Goal: Task Accomplishment & Management: Complete application form

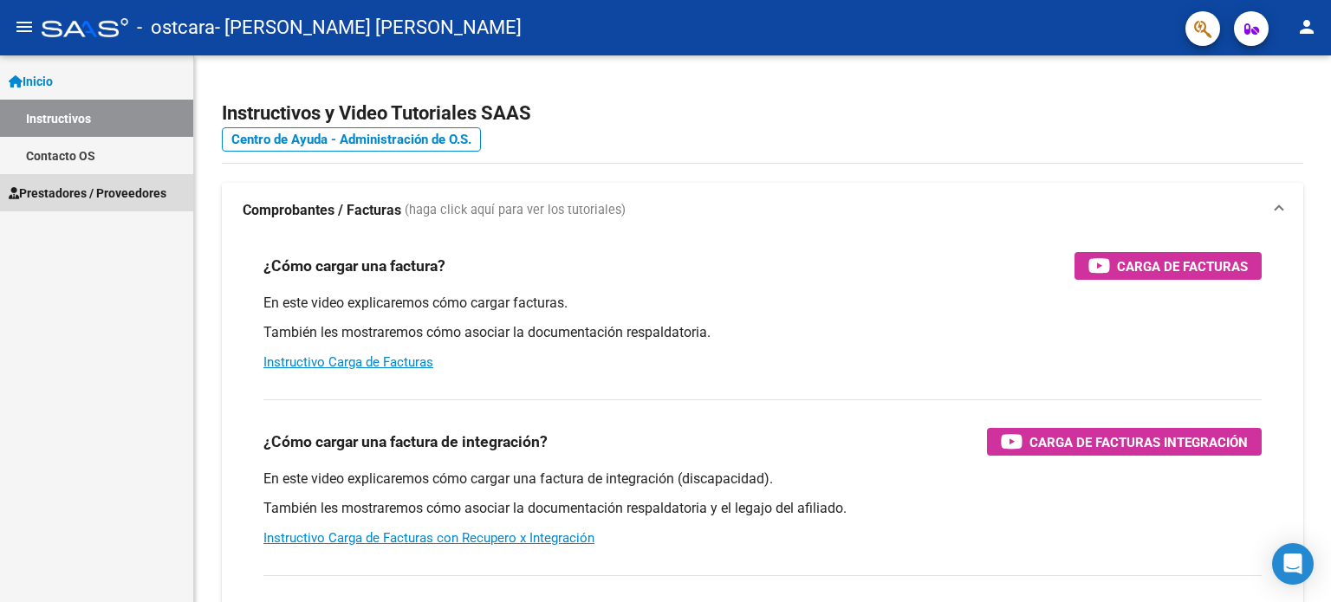
click at [77, 185] on span "Prestadores / Proveedores" at bounding box center [88, 193] width 158 height 19
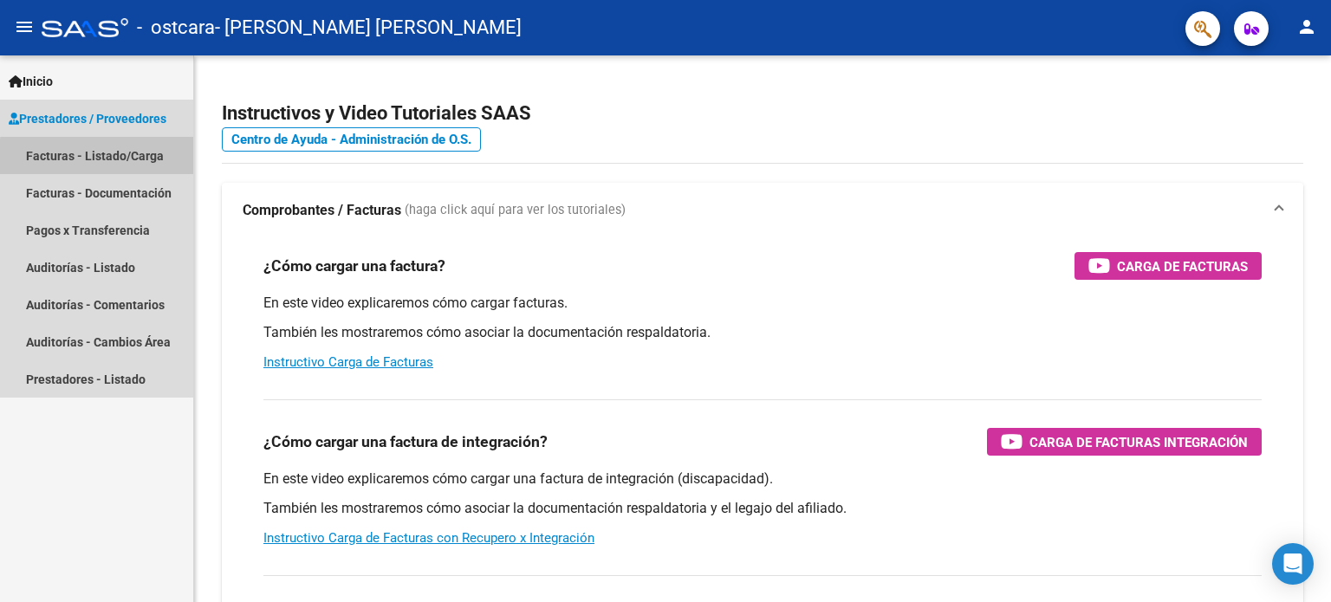
click at [106, 158] on link "Facturas - Listado/Carga" at bounding box center [96, 155] width 193 height 37
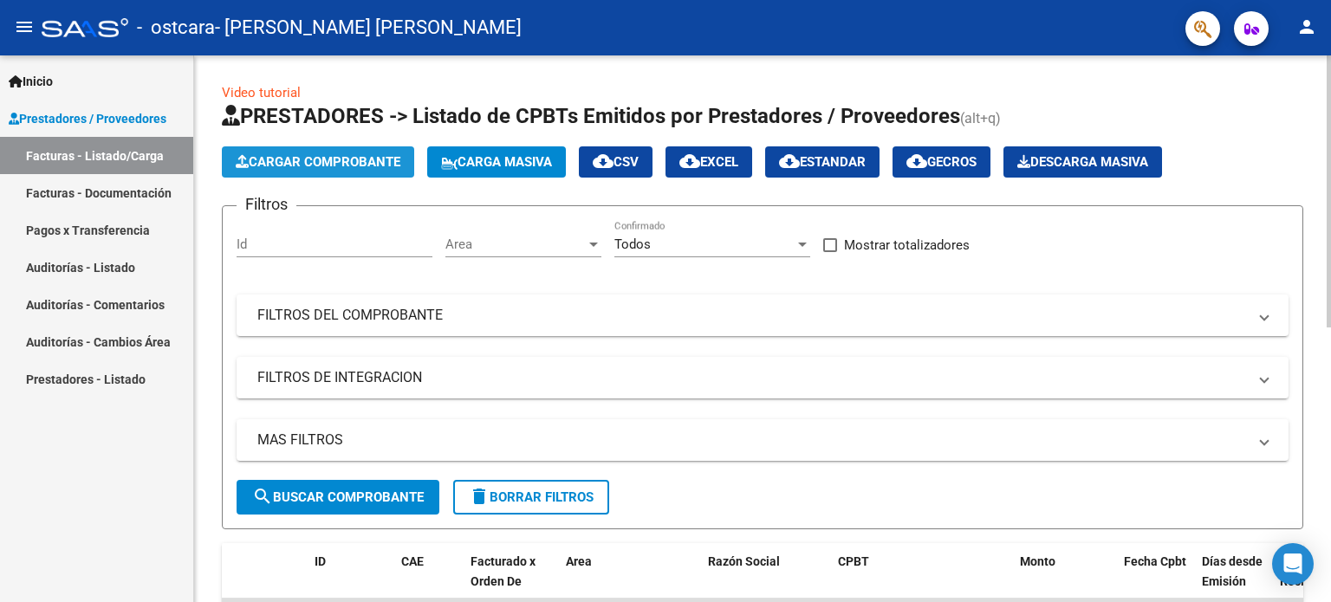
click at [310, 157] on span "Cargar Comprobante" at bounding box center [318, 162] width 165 height 16
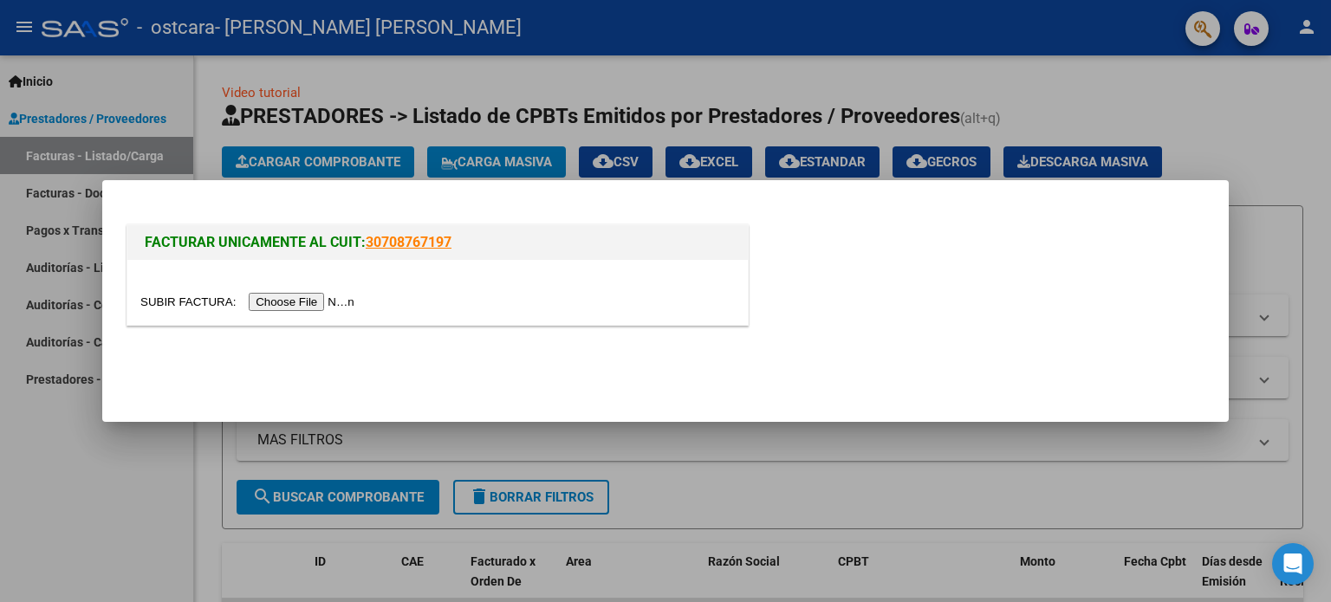
click at [297, 298] on input "file" at bounding box center [249, 302] width 219 height 18
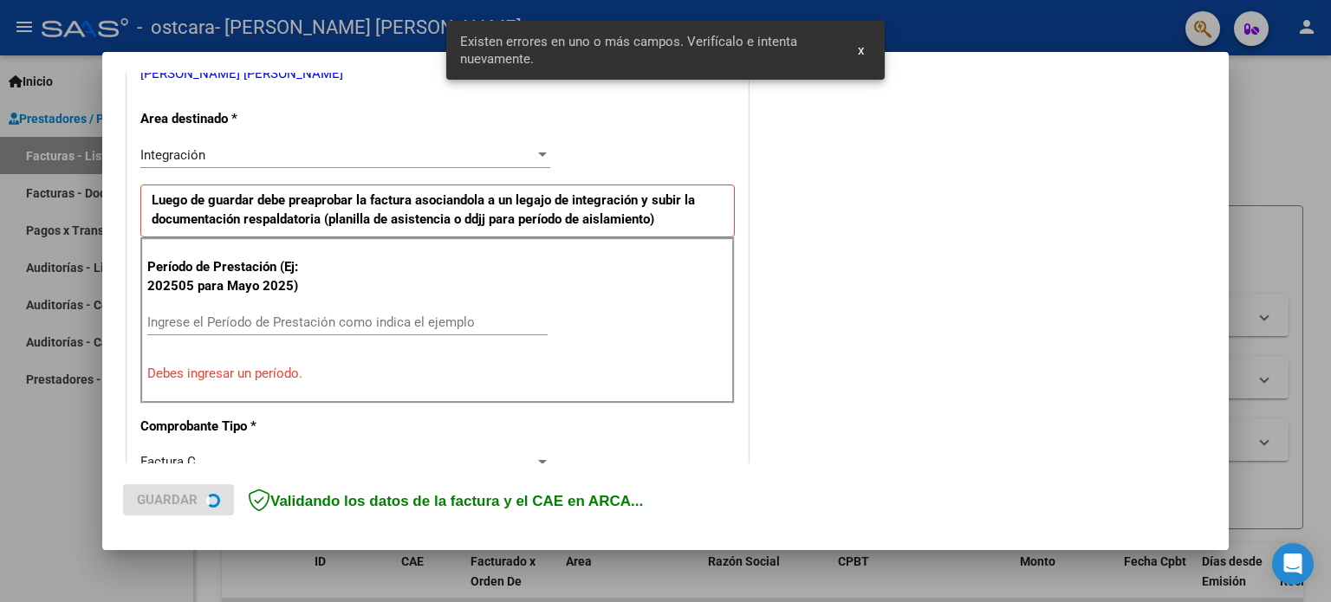
scroll to position [374, 0]
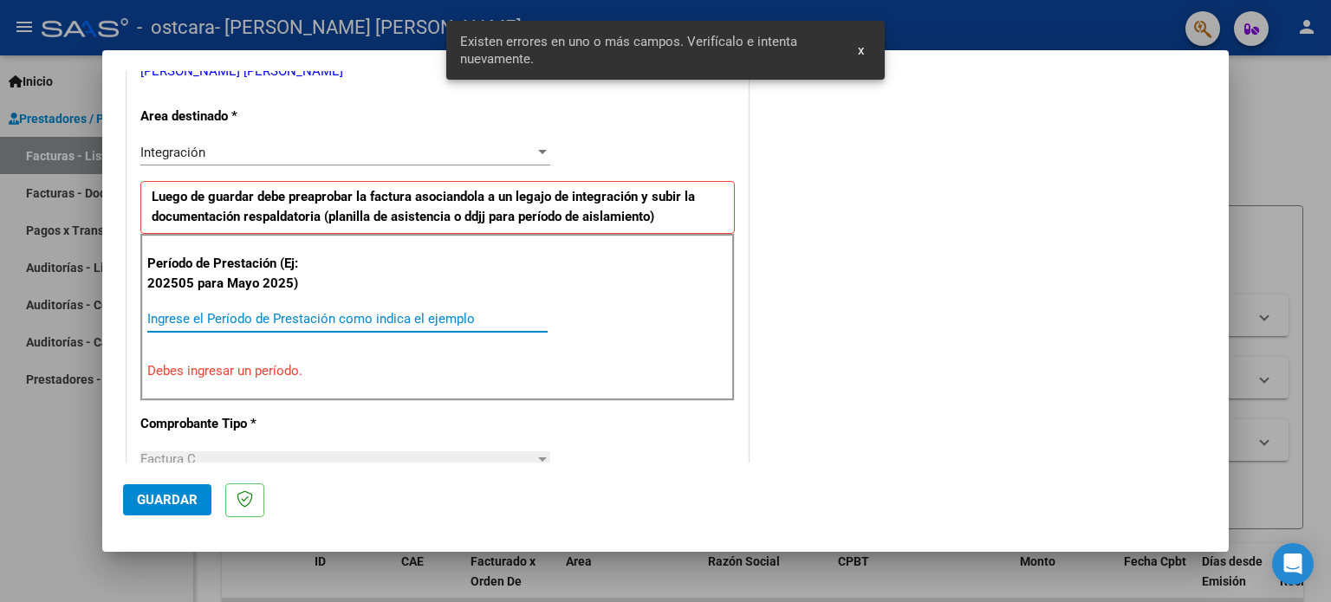
click at [328, 315] on input "Ingrese el Período de Prestación como indica el ejemplo" at bounding box center [347, 319] width 400 height 16
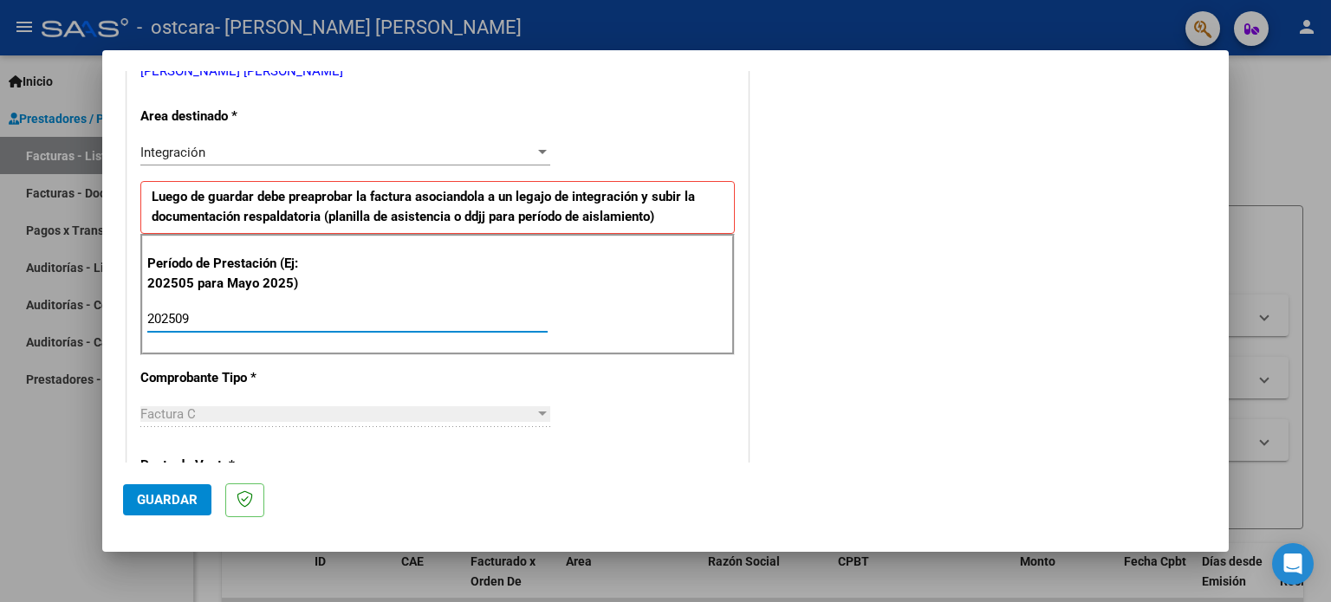
type input "202509"
click at [162, 501] on span "Guardar" at bounding box center [167, 500] width 61 height 16
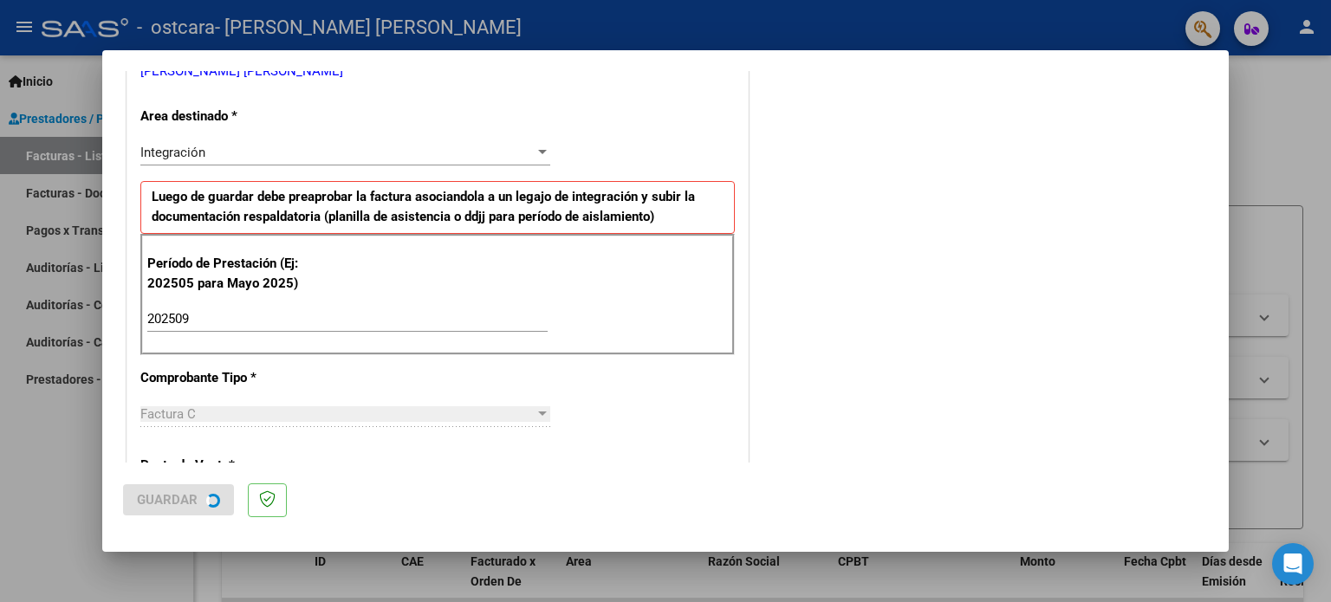
scroll to position [0, 0]
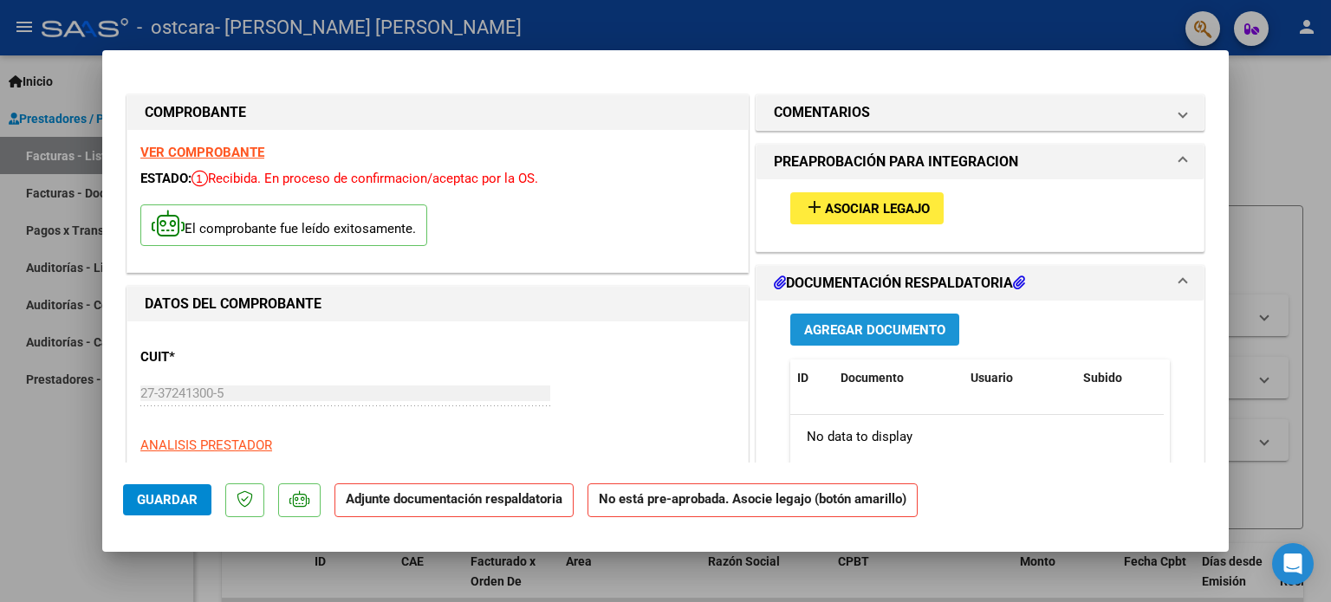
click at [853, 329] on span "Agregar Documento" at bounding box center [874, 330] width 141 height 16
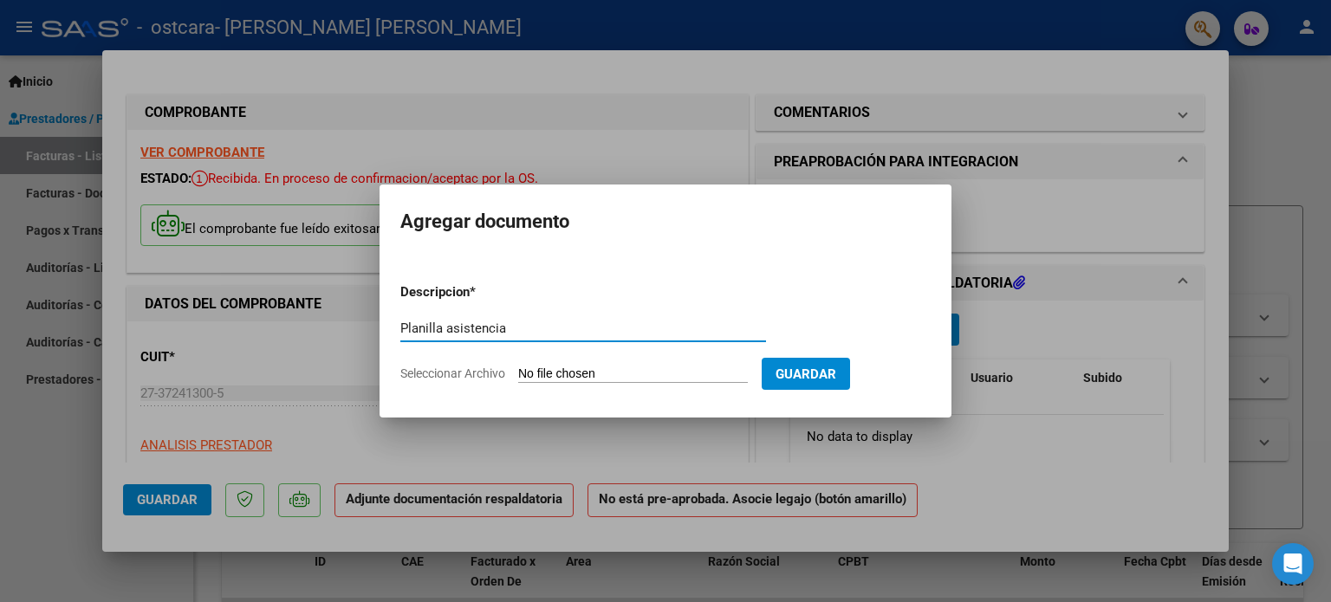
type input "Planilla asistencia"
click at [637, 366] on app-file-uploader "Seleccionar Archivo" at bounding box center [580, 374] width 361 height 16
click at [629, 372] on input "Seleccionar Archivo" at bounding box center [633, 375] width 230 height 16
type input "C:\fakepath\CamScanner [DATE] 12.02.pdf"
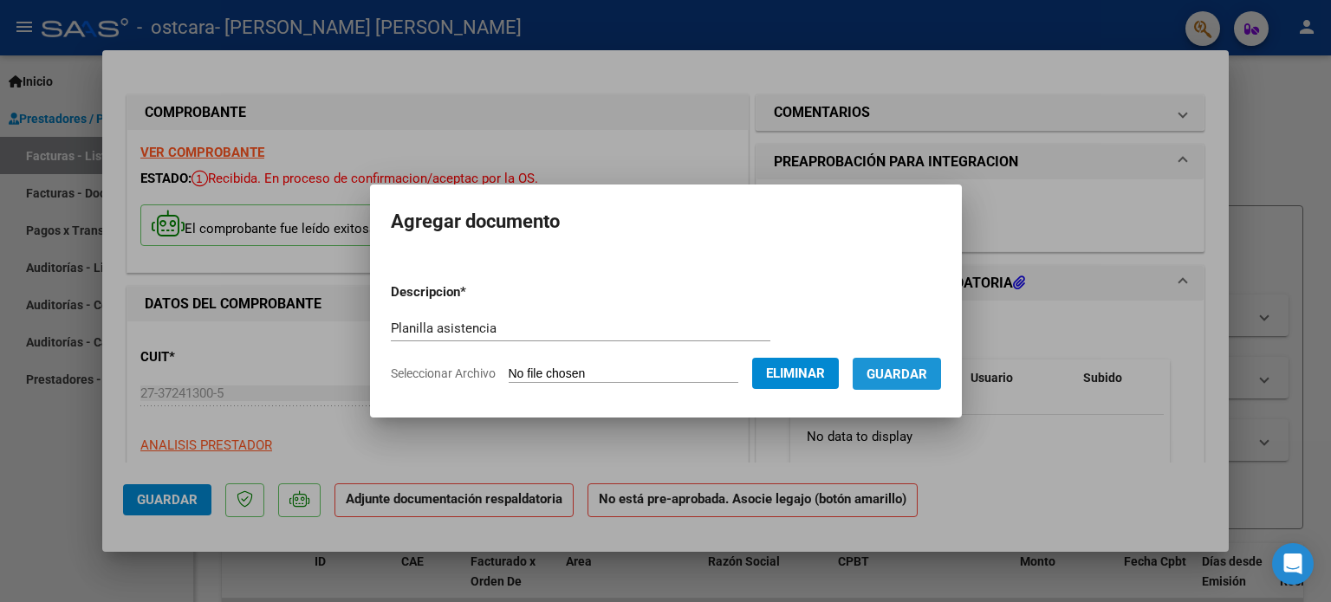
click at [914, 374] on span "Guardar" at bounding box center [897, 375] width 61 height 16
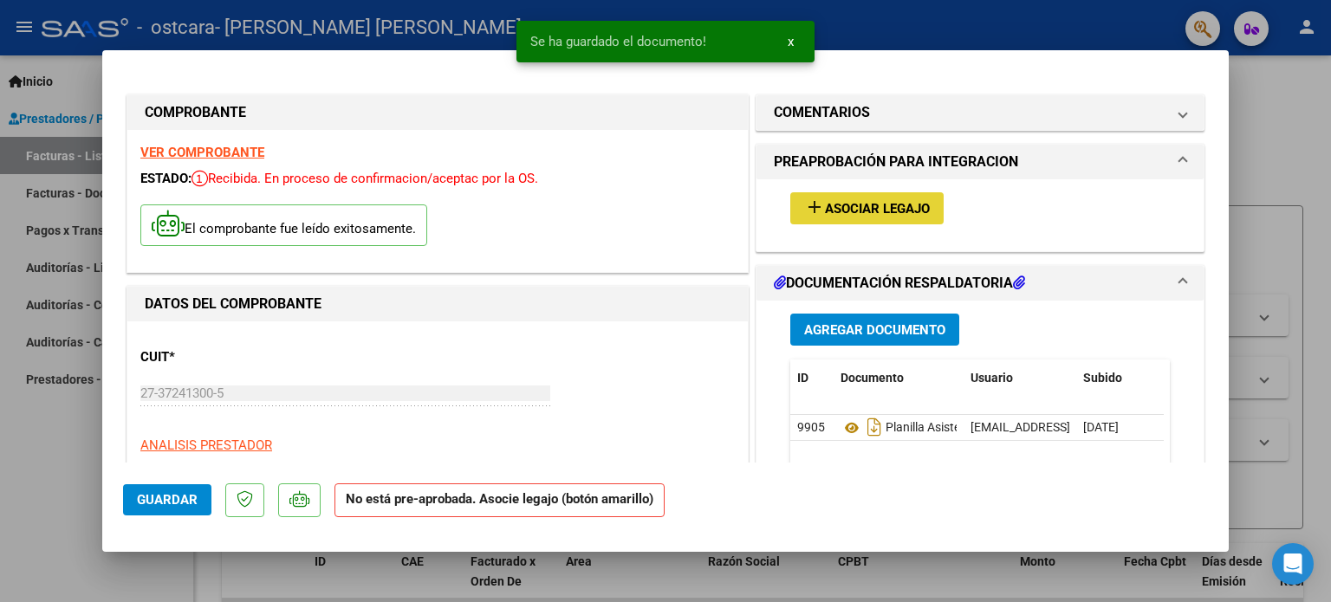
click at [865, 205] on span "Asociar Legajo" at bounding box center [877, 209] width 105 height 16
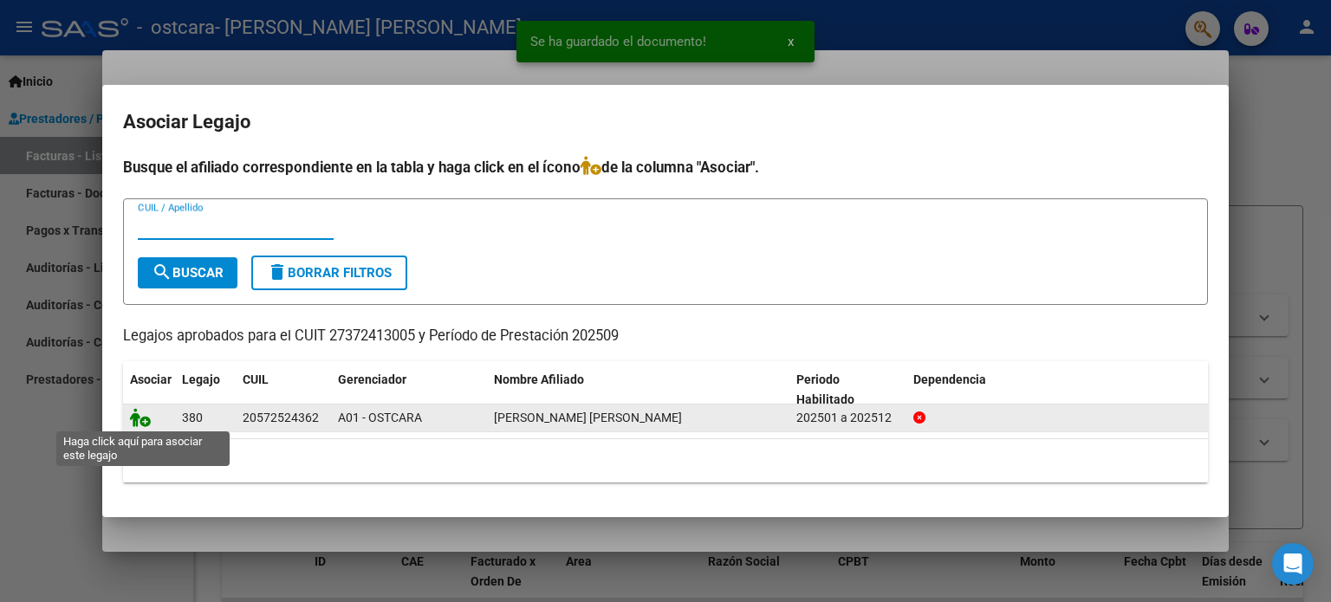
click at [142, 418] on icon at bounding box center [140, 417] width 21 height 19
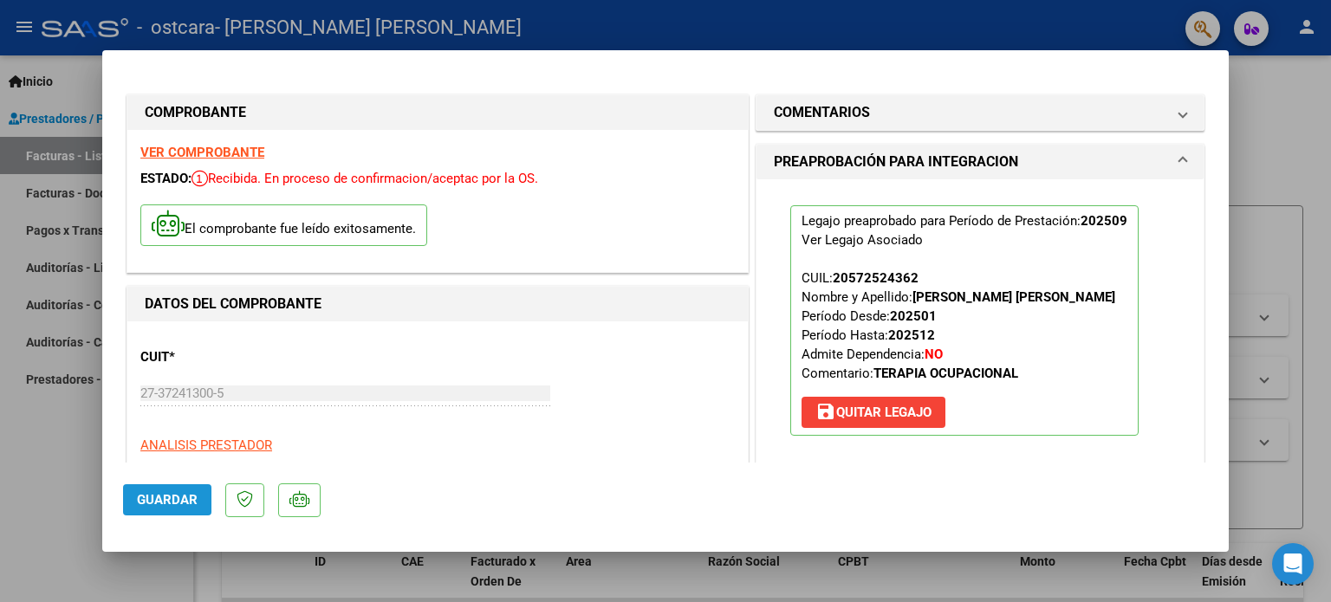
click at [169, 505] on span "Guardar" at bounding box center [167, 500] width 61 height 16
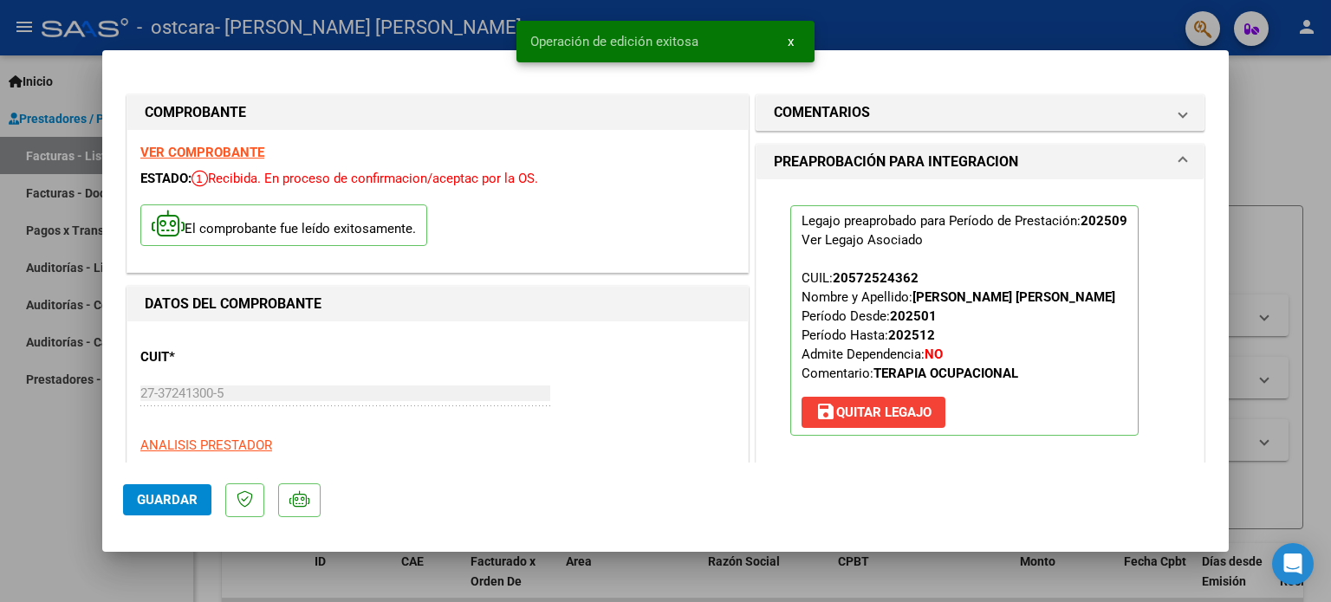
click at [53, 471] on div at bounding box center [665, 301] width 1331 height 602
type input "$ 0,00"
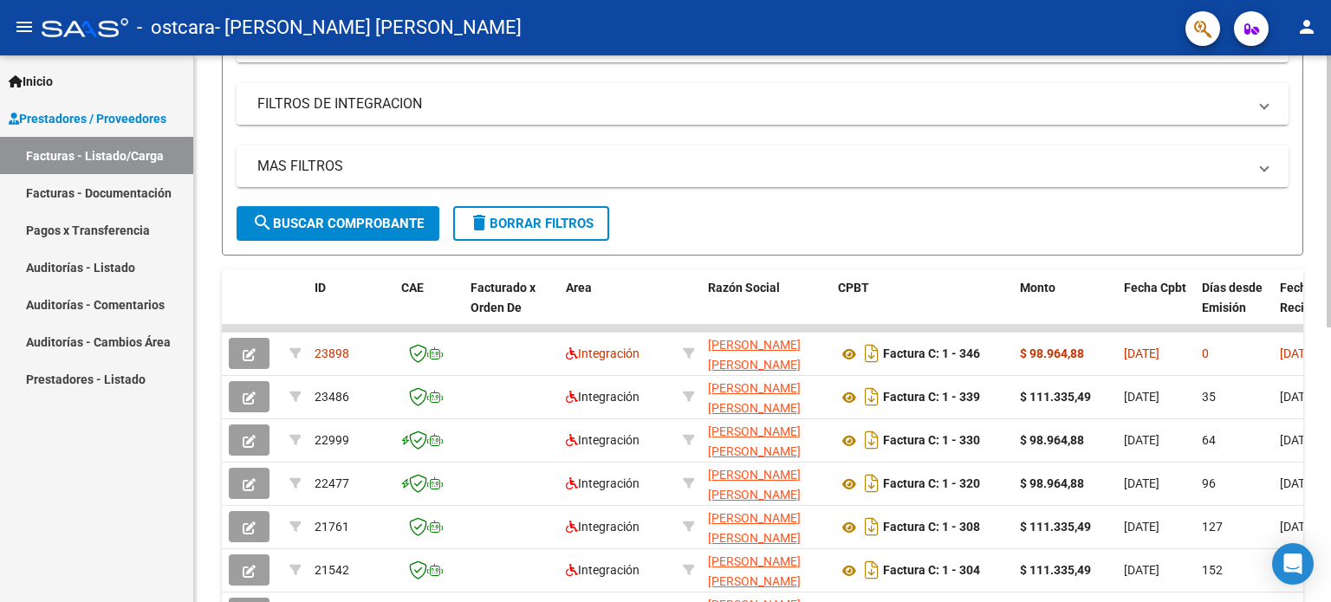
scroll to position [241, 0]
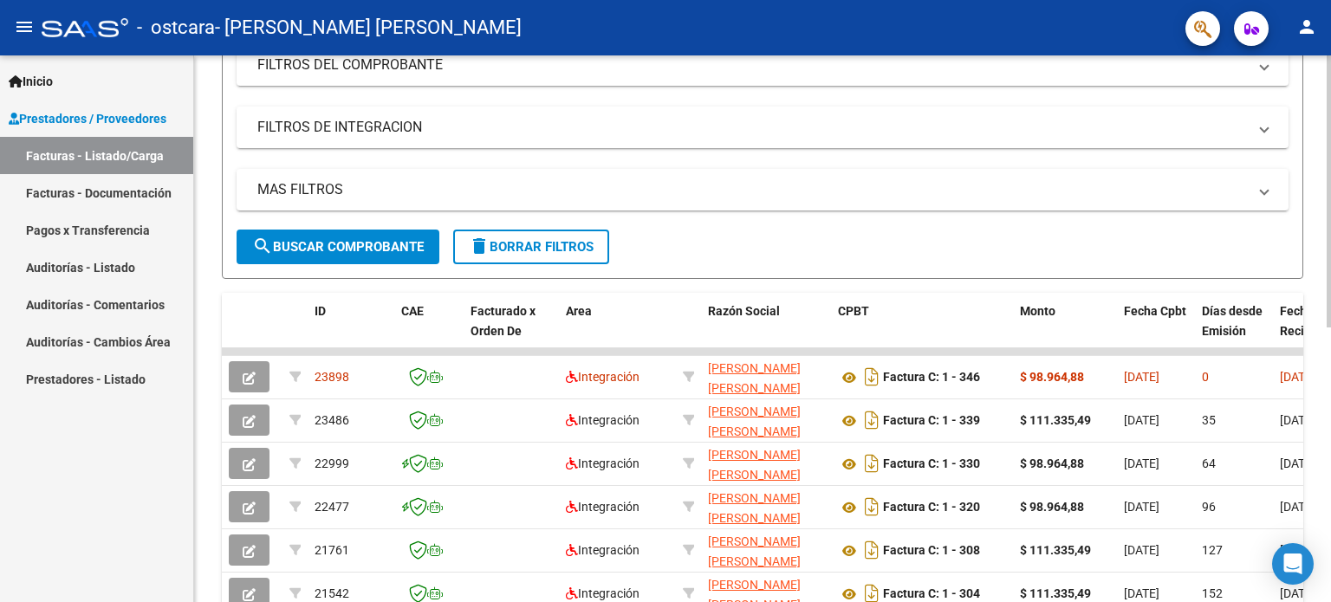
click at [1329, 221] on div at bounding box center [1329, 319] width 4 height 272
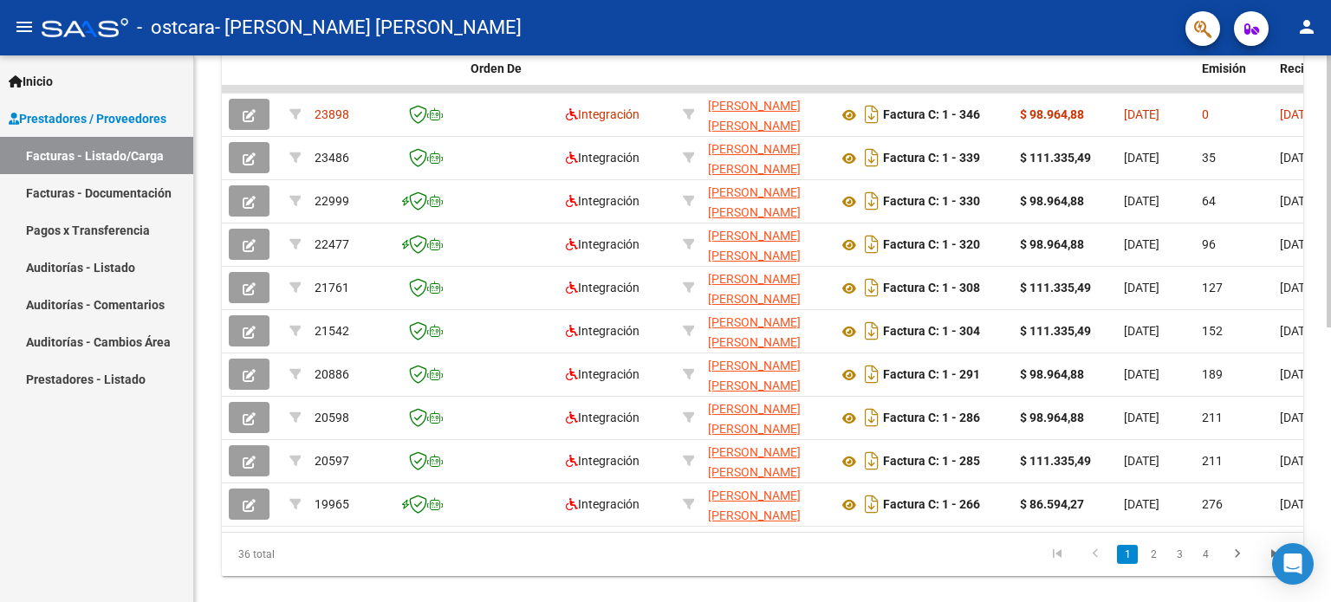
scroll to position [506, 0]
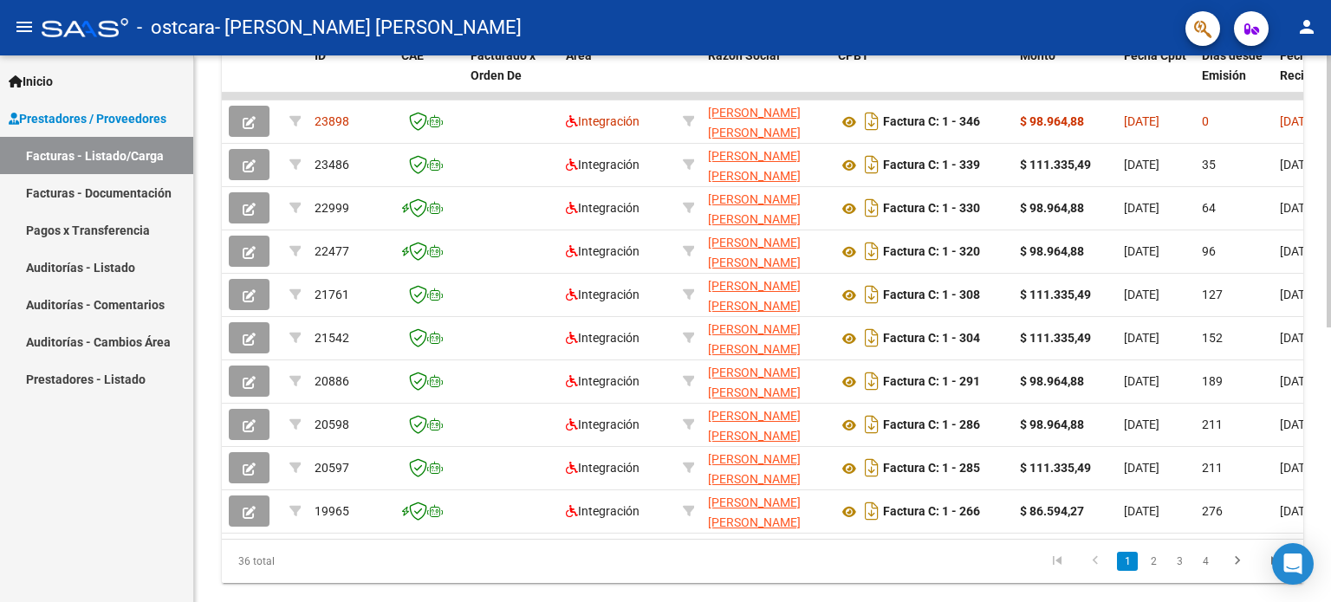
click at [1330, 346] on div at bounding box center [1329, 448] width 4 height 272
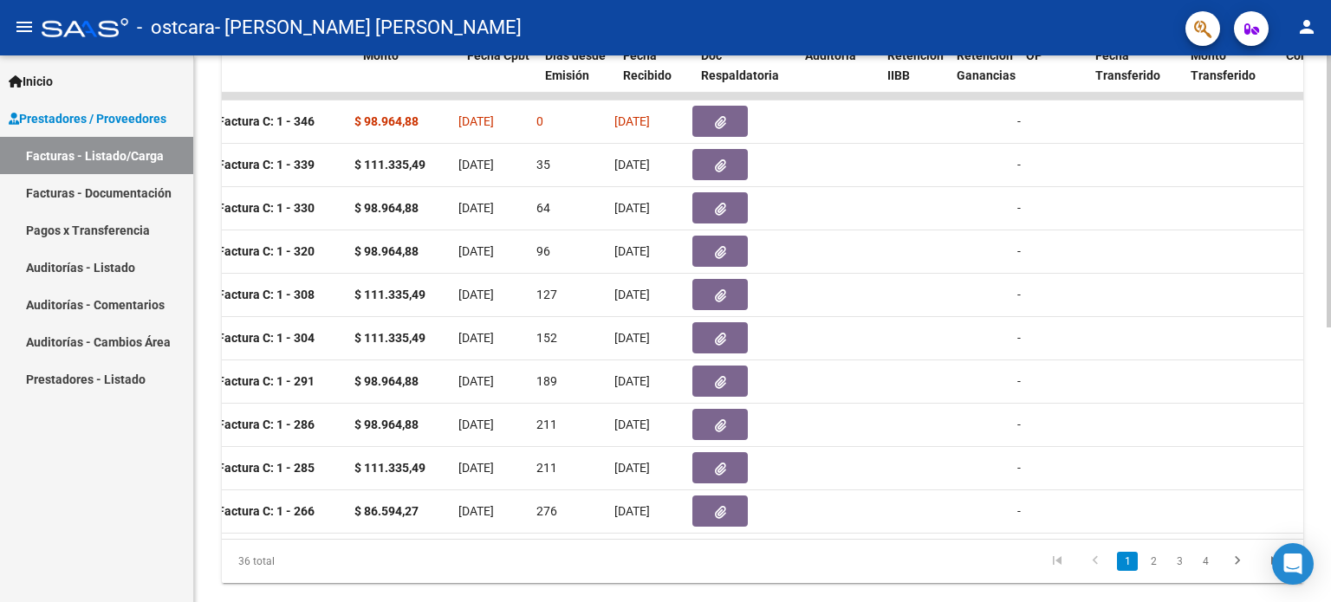
scroll to position [0, 434]
